Goal: Task Accomplishment & Management: Manage account settings

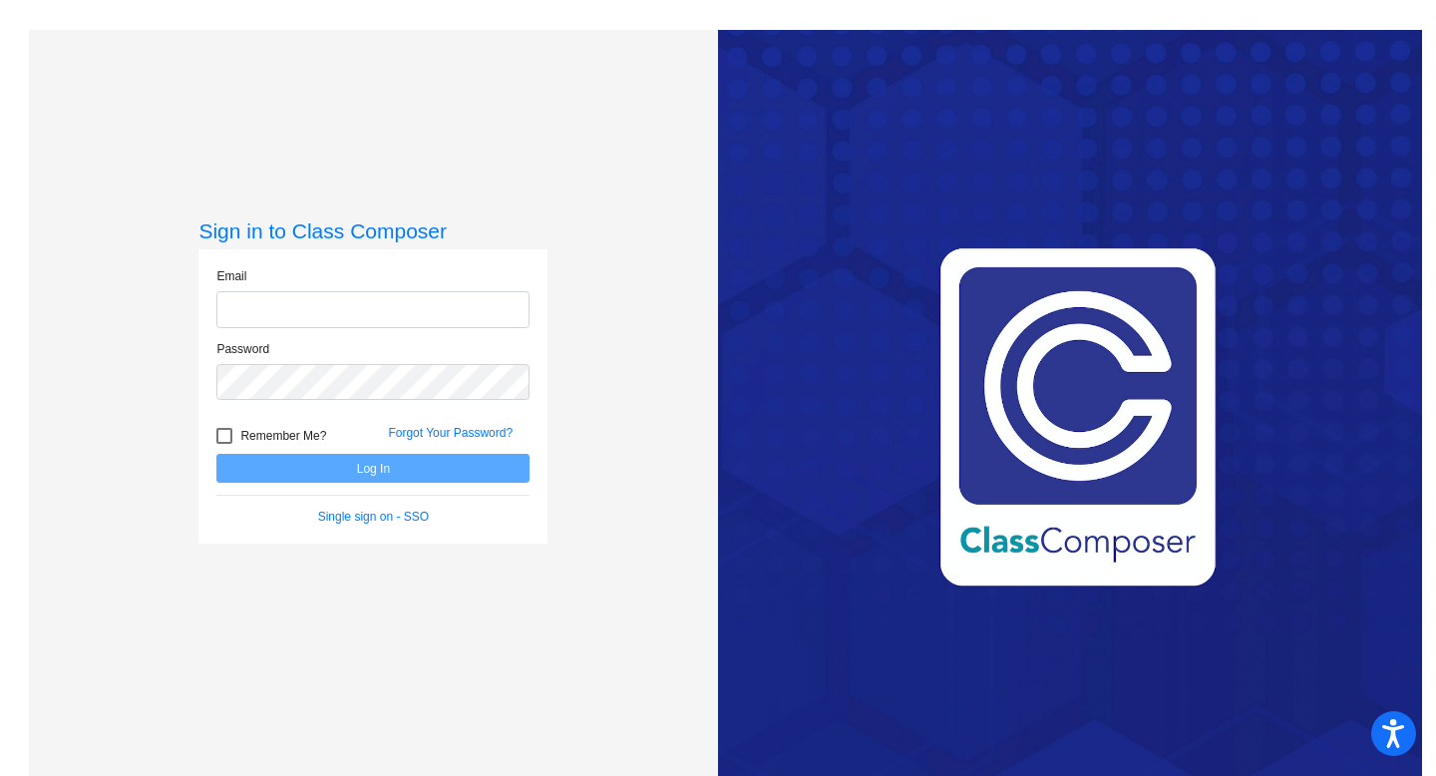
type input "[EMAIL_ADDRESS][DOMAIN_NAME]"
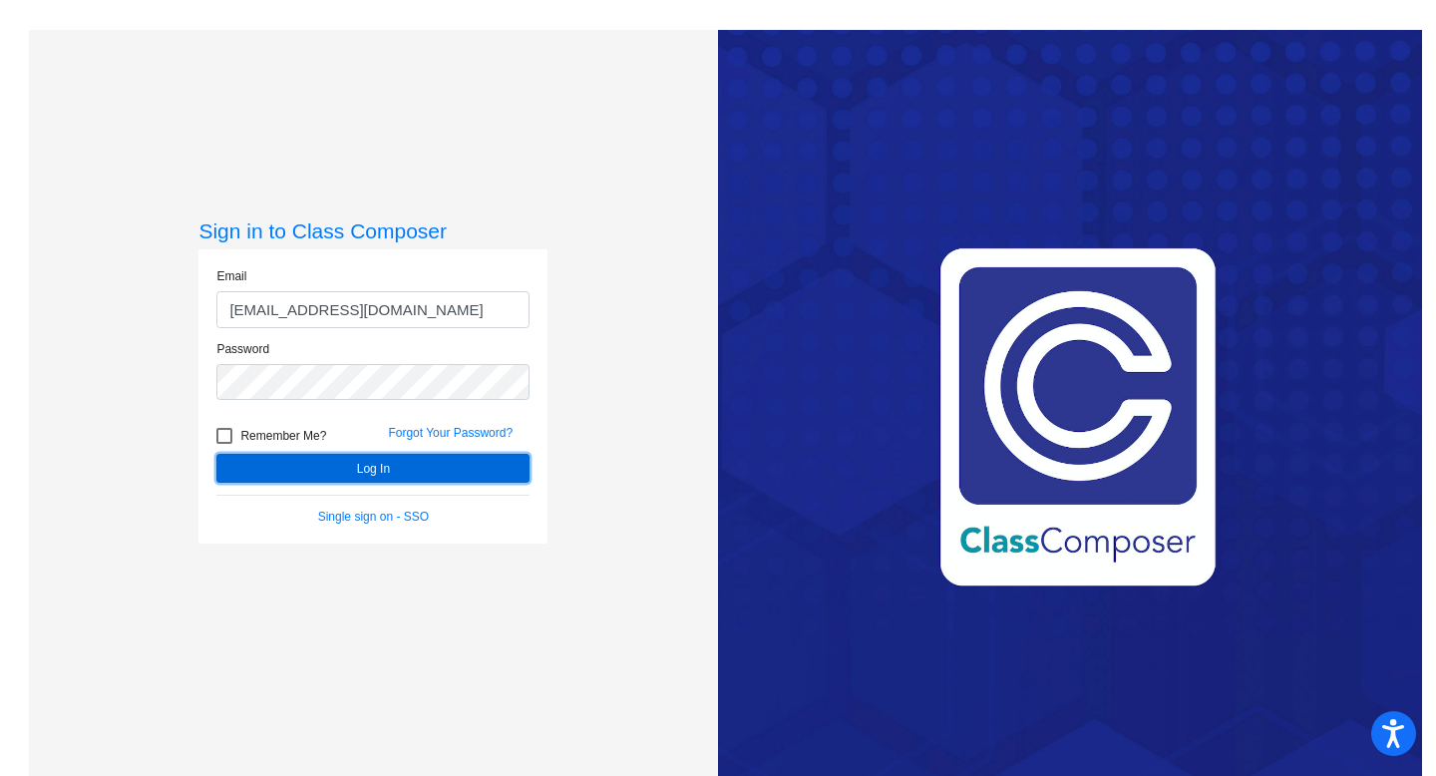
click at [294, 464] on button "Log In" at bounding box center [372, 468] width 313 height 29
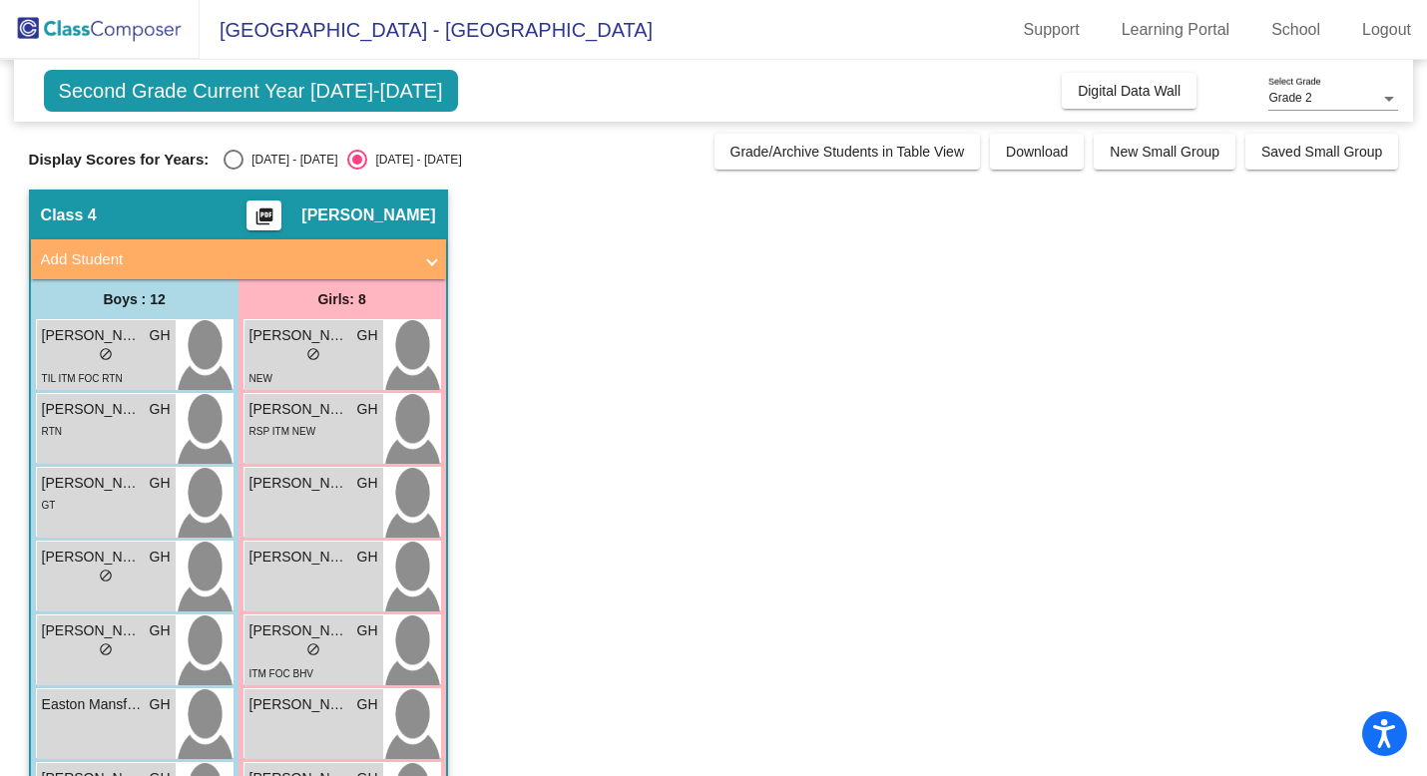
click at [229, 156] on div "Select an option" at bounding box center [233, 160] width 20 height 20
click at [232, 170] on input "[DATE] - [DATE]" at bounding box center [232, 170] width 1 height 1
radio input "true"
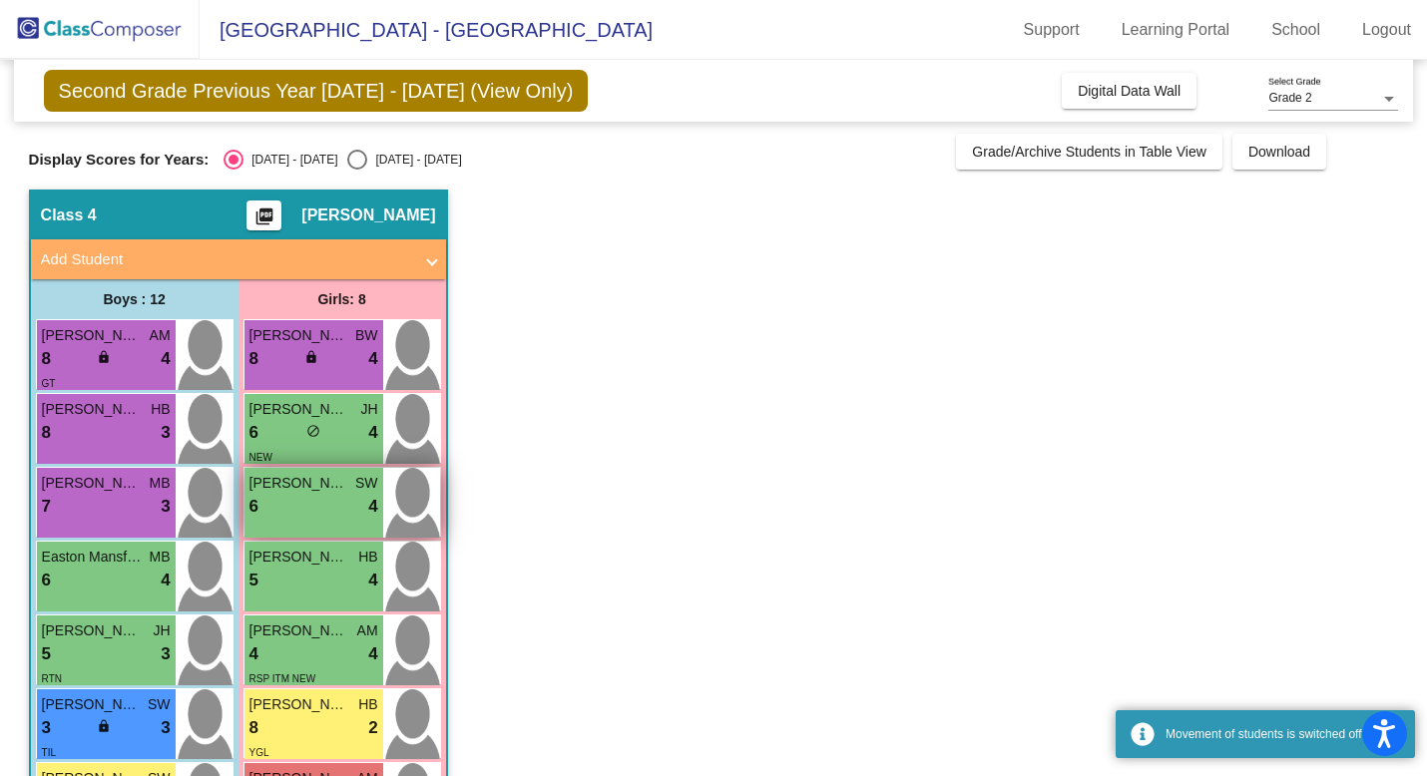
click at [290, 516] on div "6 lock do_not_disturb_alt 4" at bounding box center [313, 507] width 129 height 26
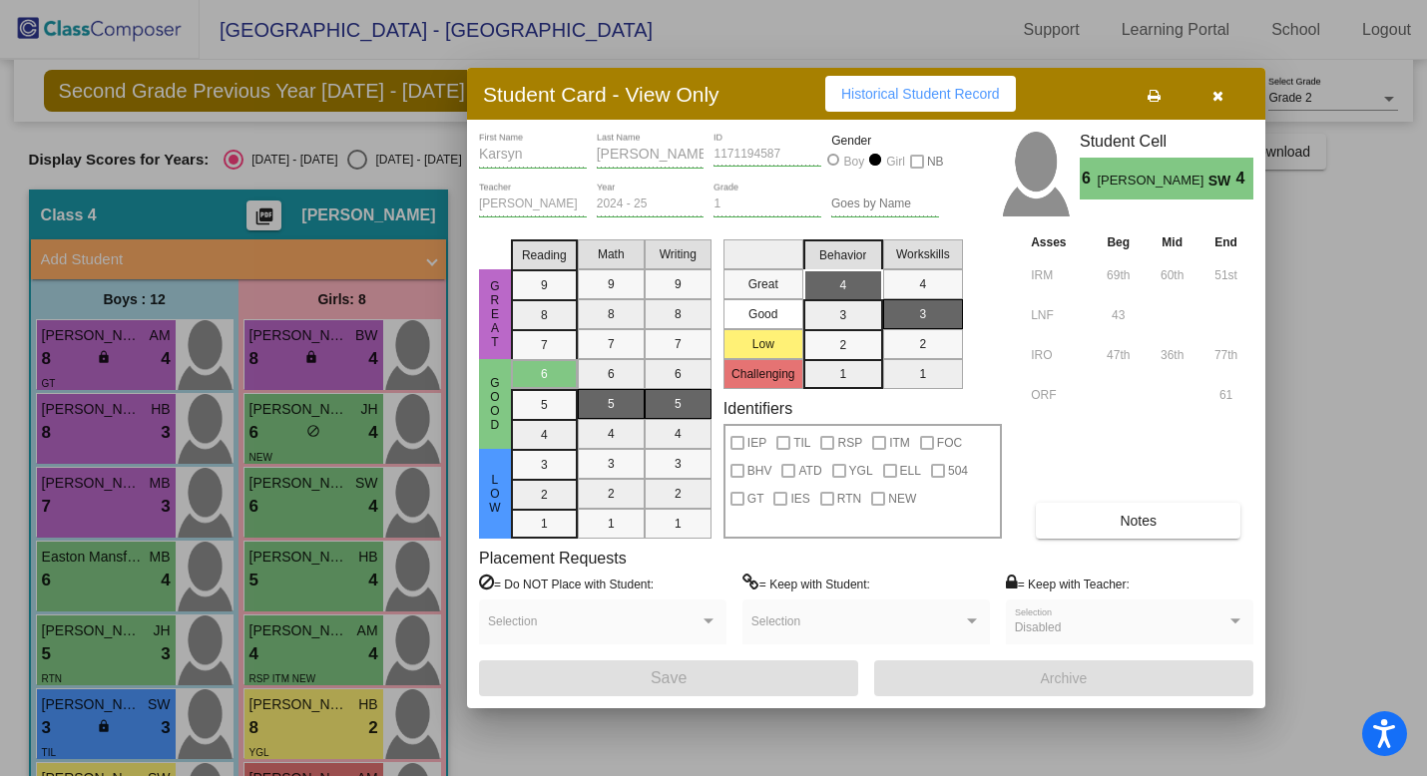
click at [1135, 495] on div "Asses Beg Mid End IRM 69th 60th 51st LNF 43 IRO 47th 36th 77th ORF 61 Notes" at bounding box center [1139, 384] width 227 height 307
click at [1132, 516] on span "Notes" at bounding box center [1137, 521] width 37 height 16
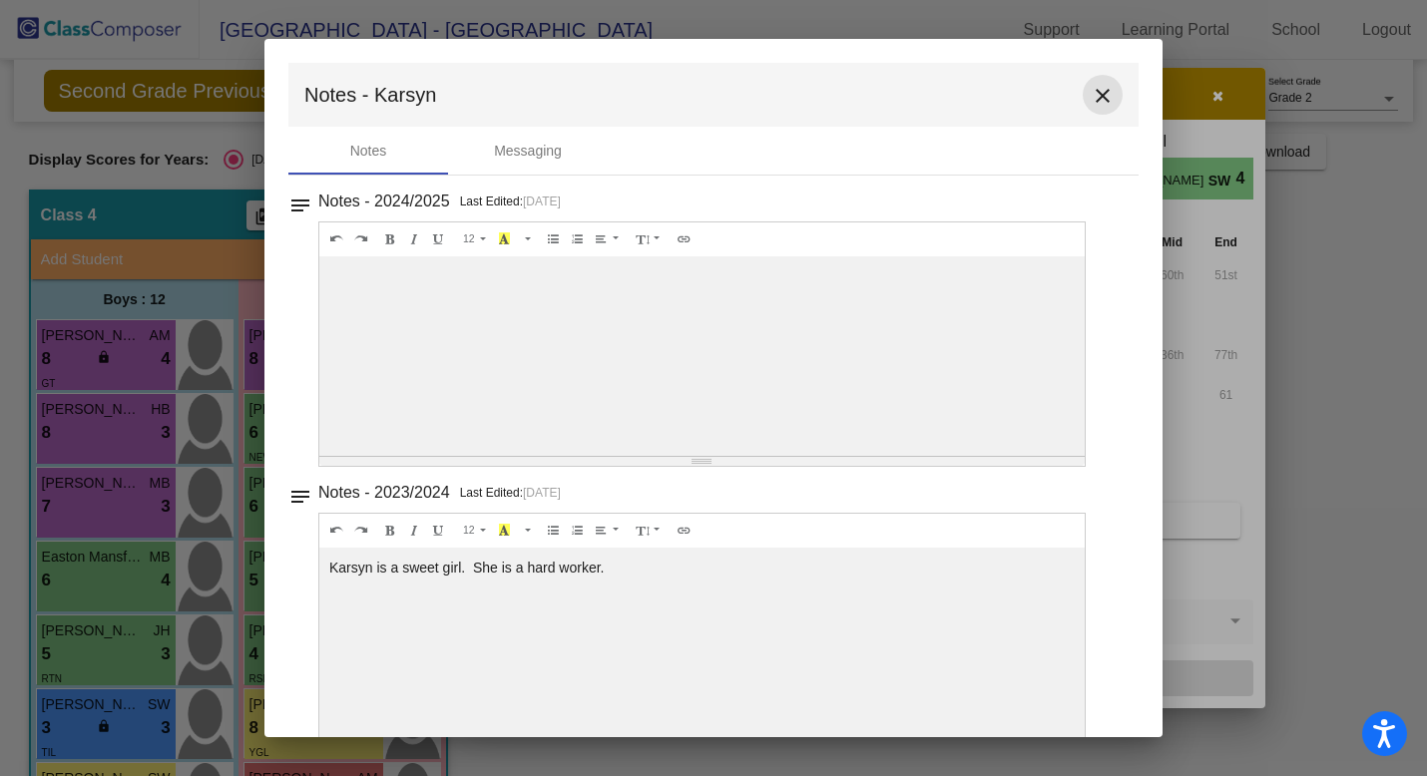
click at [1092, 91] on mat-icon "close" at bounding box center [1102, 96] width 24 height 24
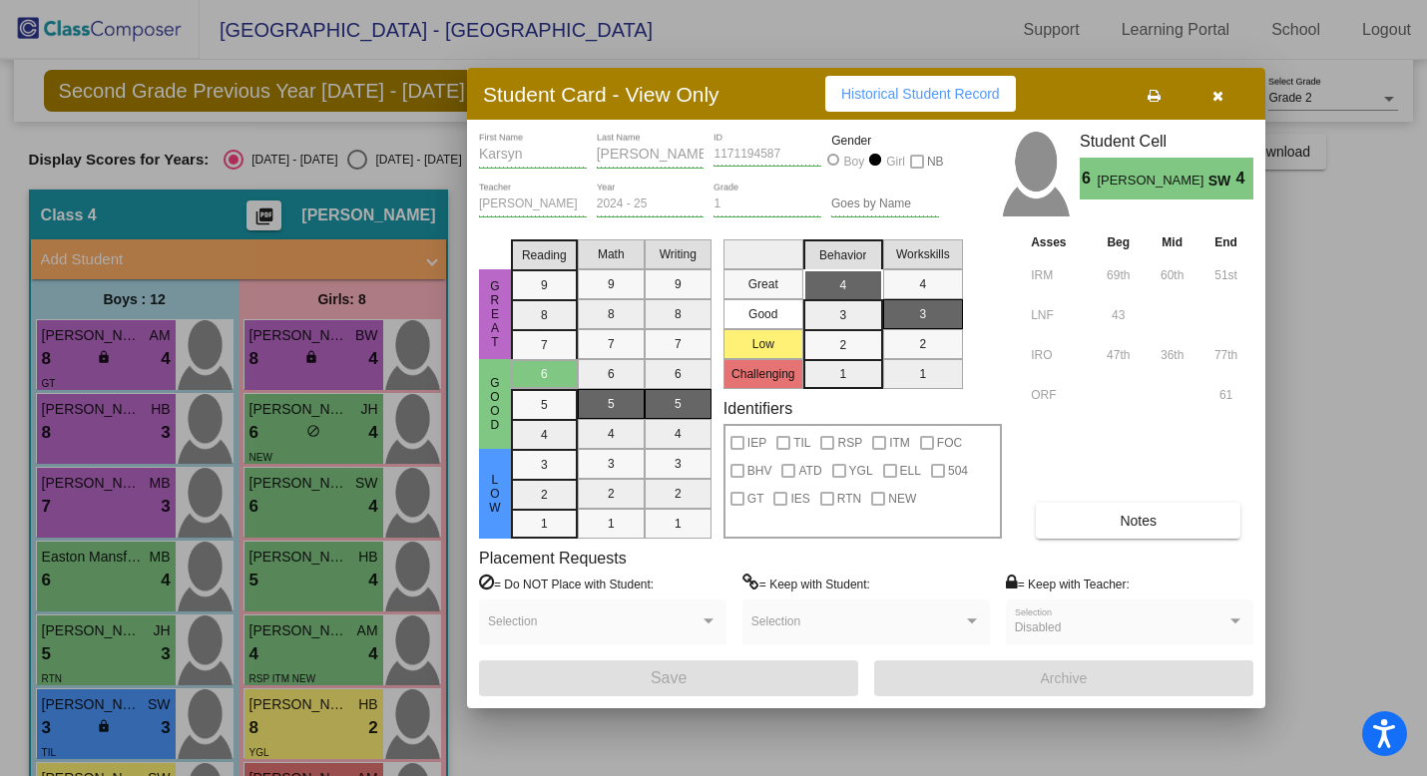
click at [1222, 89] on icon "button" at bounding box center [1217, 96] width 11 height 14
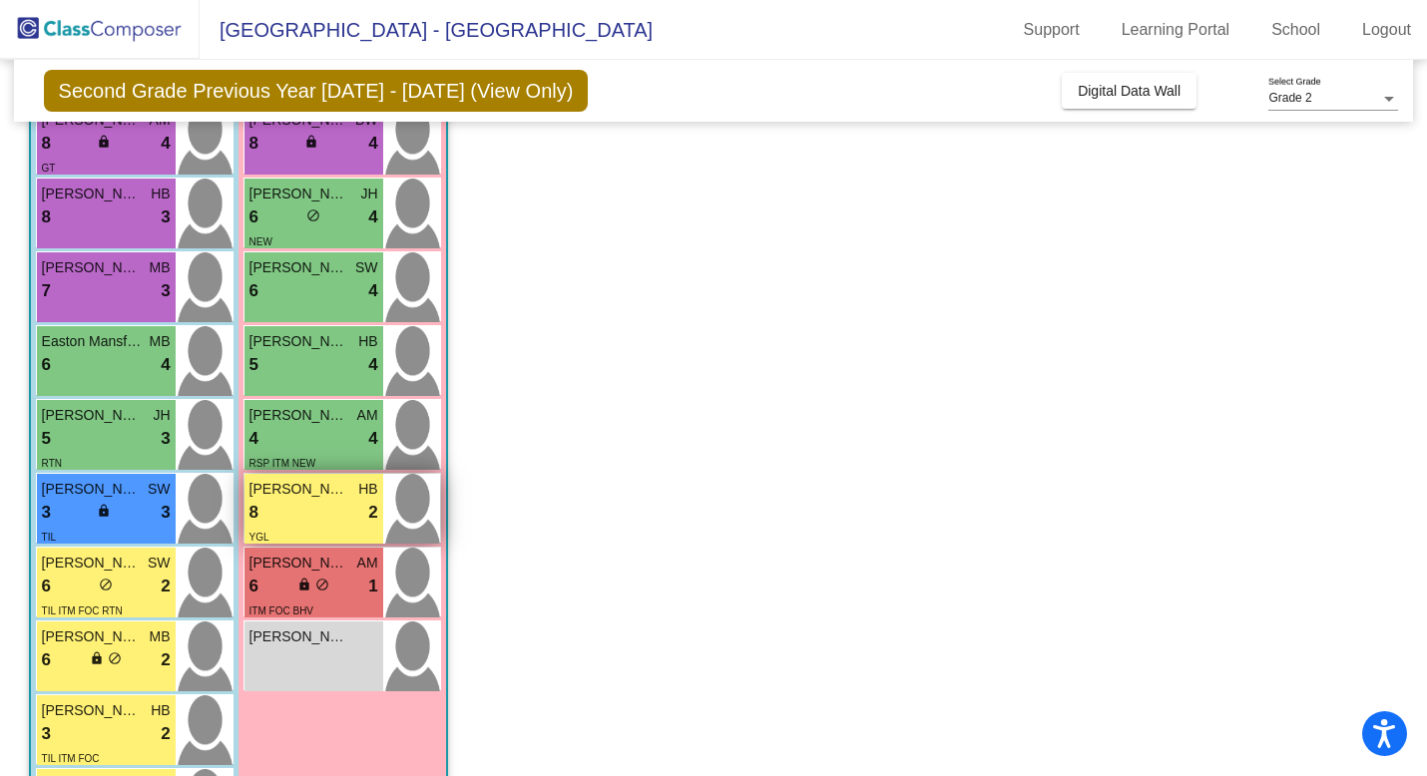
scroll to position [209, 0]
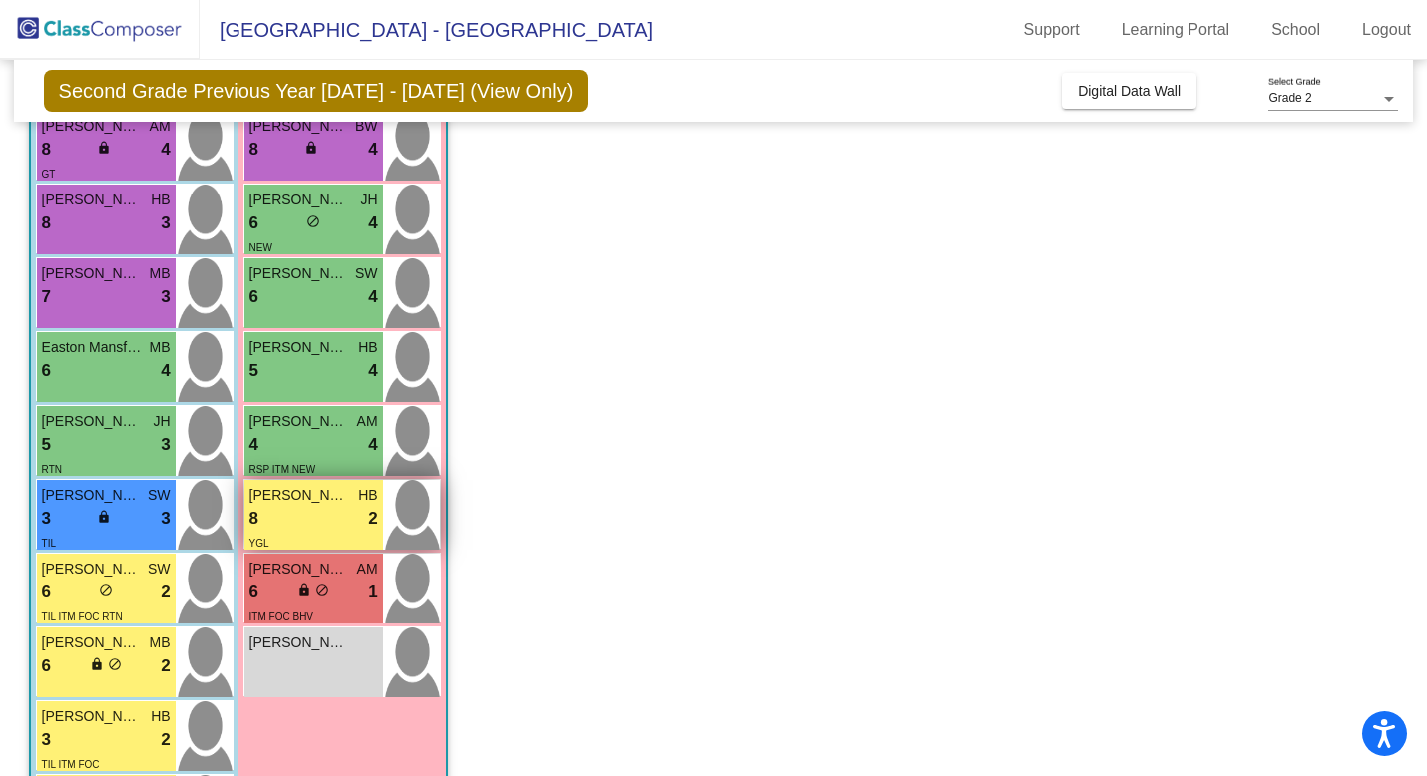
click at [315, 511] on div "8 lock do_not_disturb_alt 2" at bounding box center [313, 519] width 129 height 26
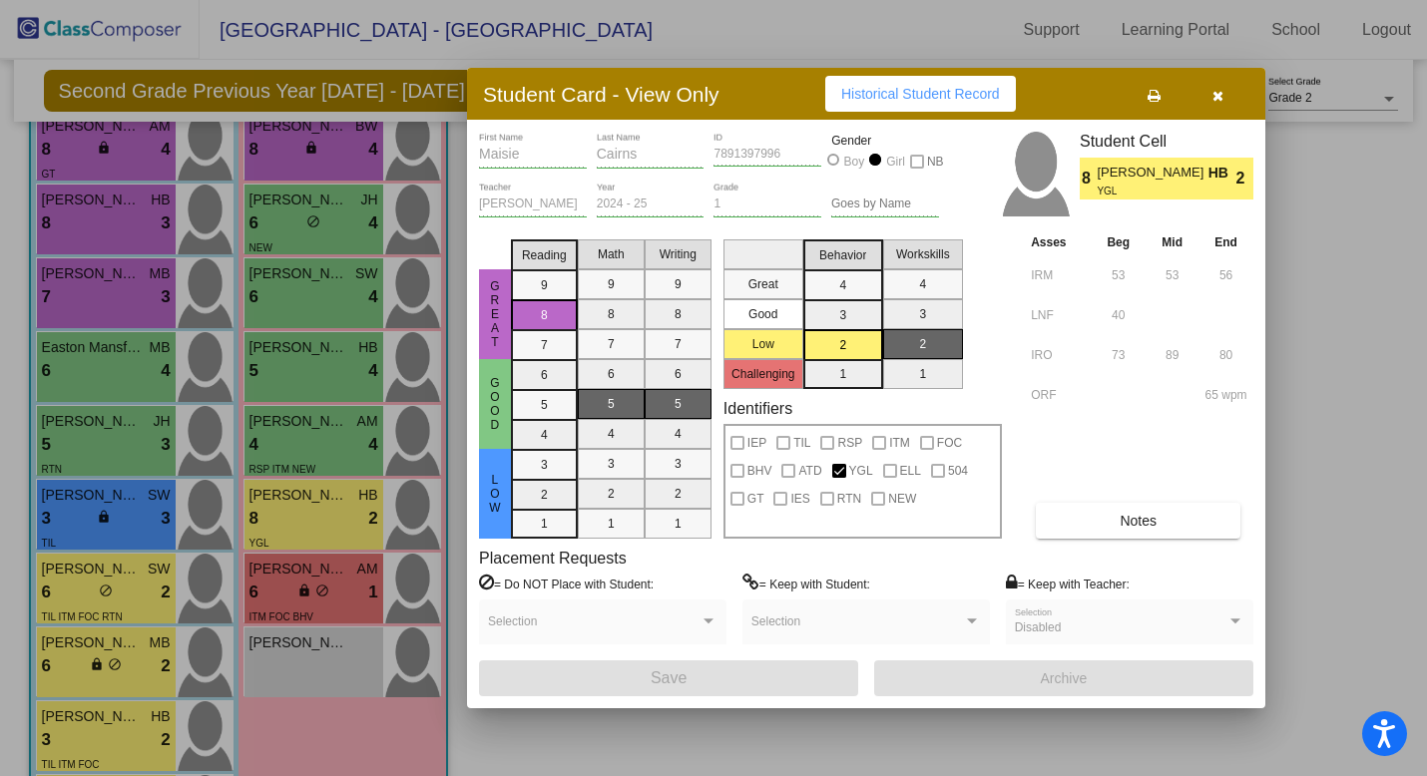
click at [1233, 91] on button "button" at bounding box center [1217, 94] width 64 height 36
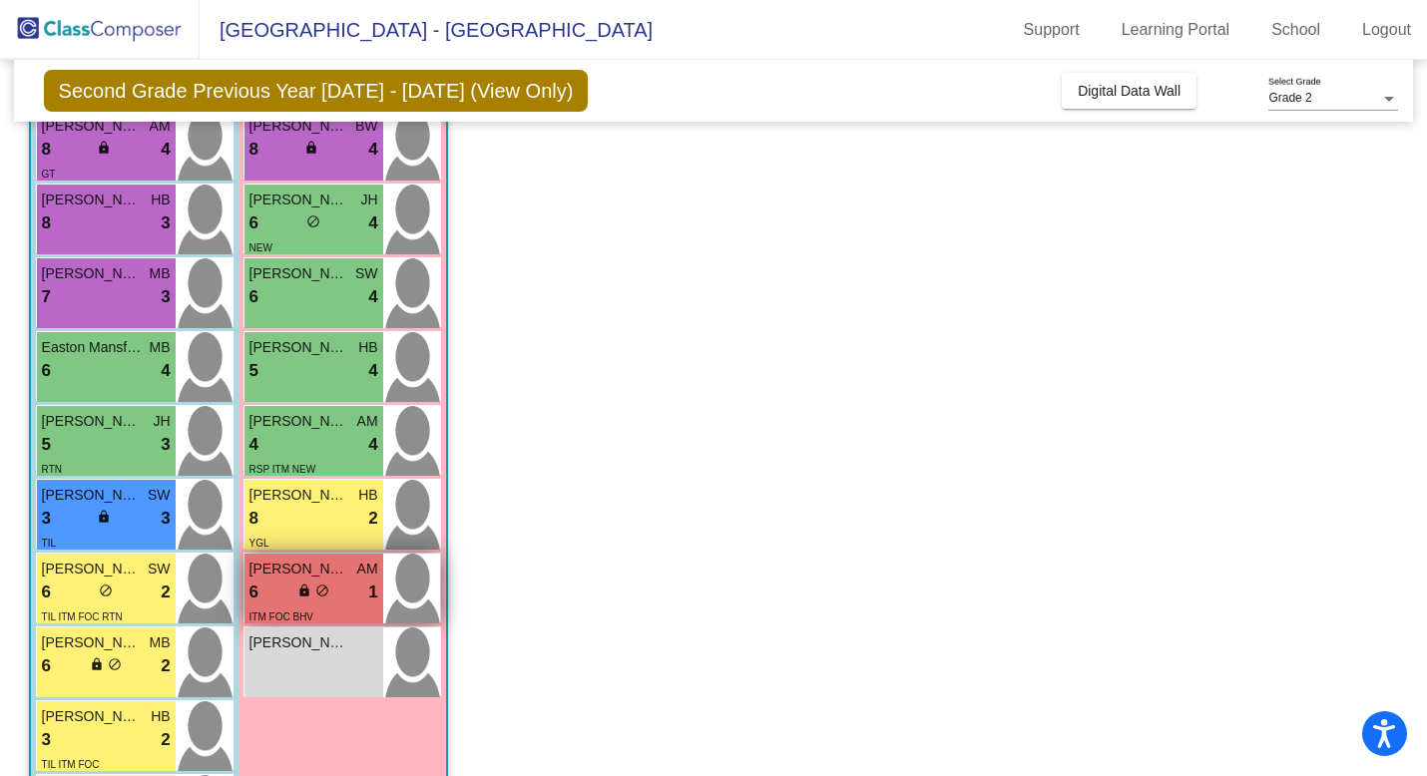
click at [302, 589] on span "lock" at bounding box center [304, 591] width 14 height 14
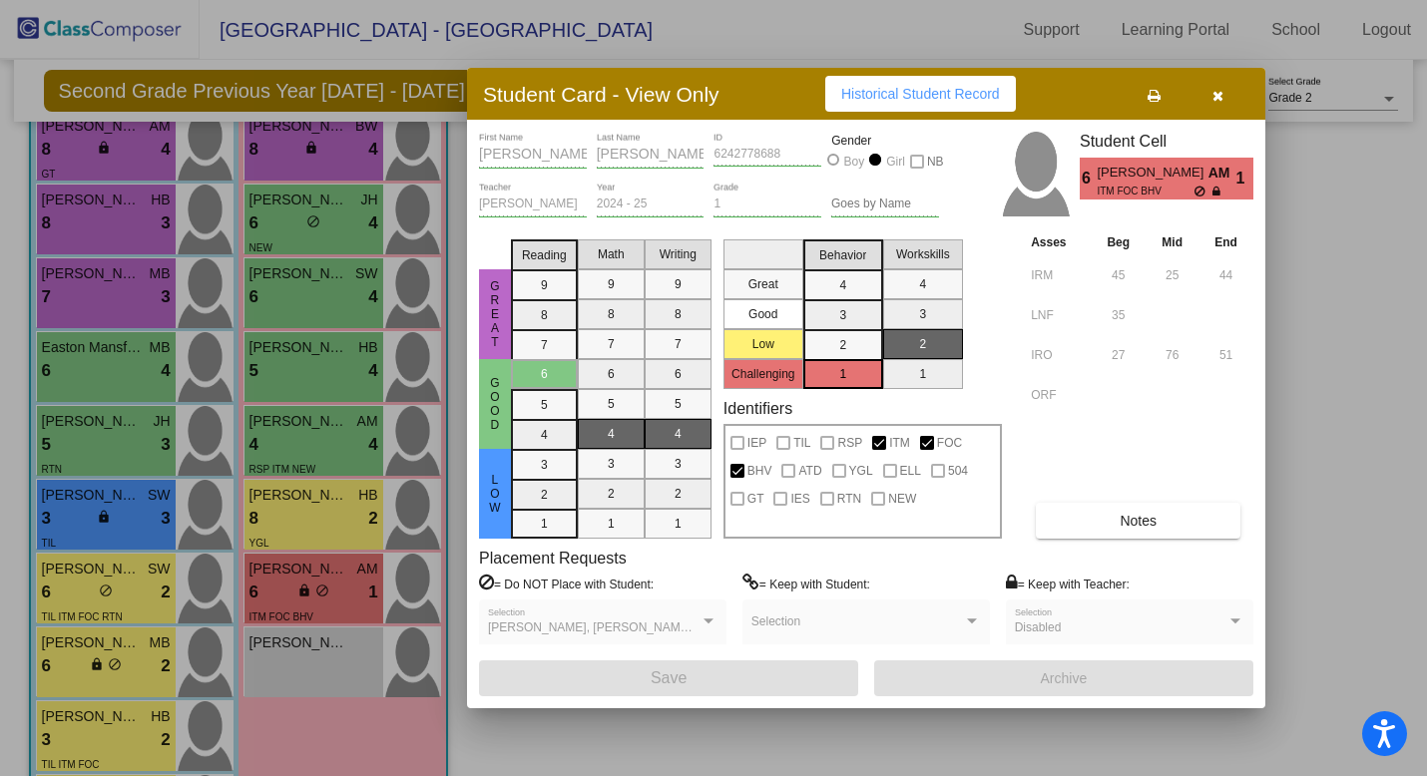
click at [1212, 99] on icon "button" at bounding box center [1217, 96] width 11 height 14
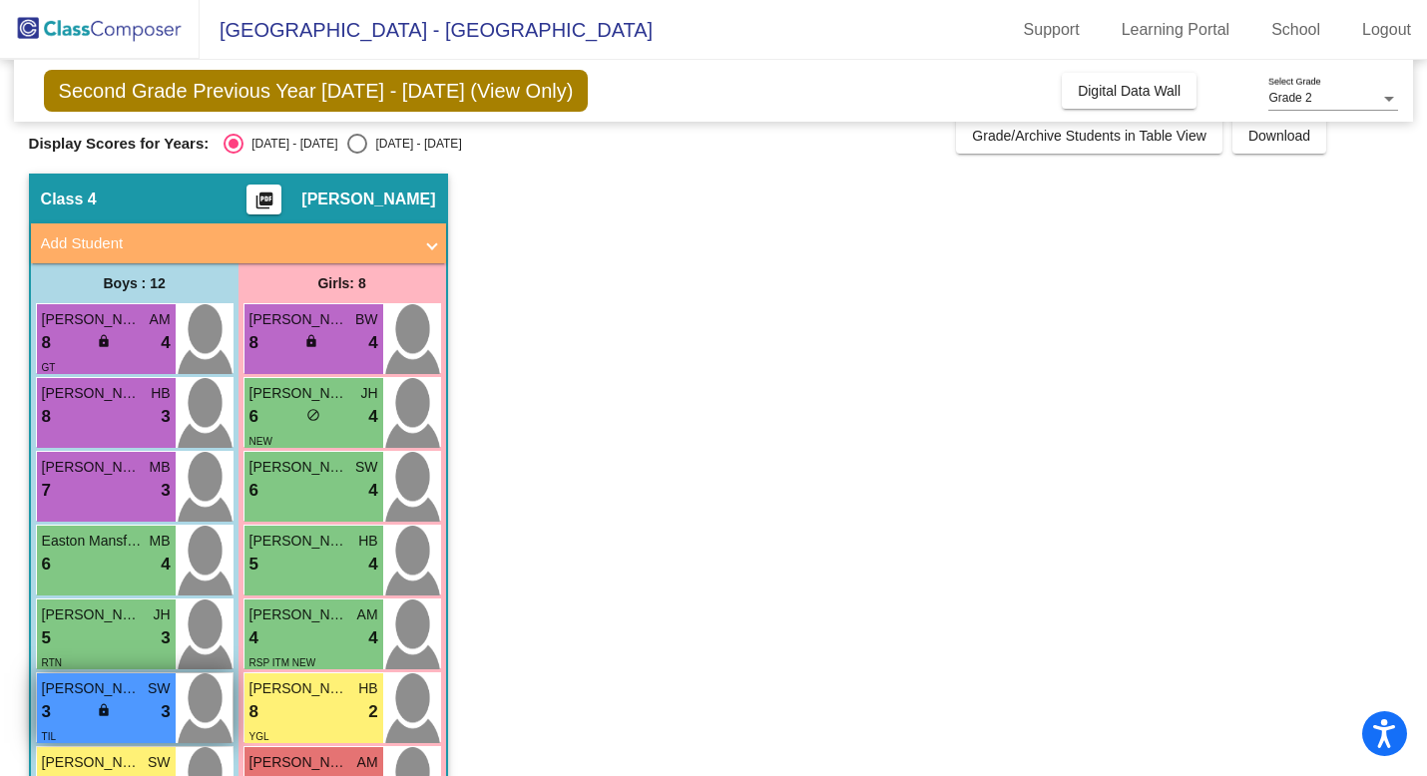
scroll to position [0, 0]
